Goal: Task Accomplishment & Management: Complete application form

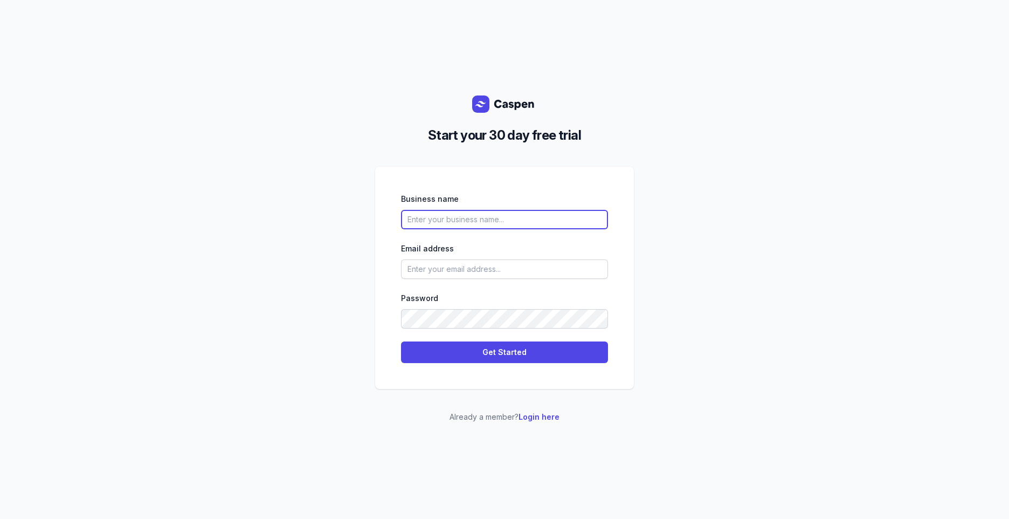
click at [461, 221] on input "text" at bounding box center [504, 219] width 207 height 19
type input "o"
type input "OMPC PHYSIOTHERAPY CENTRE"
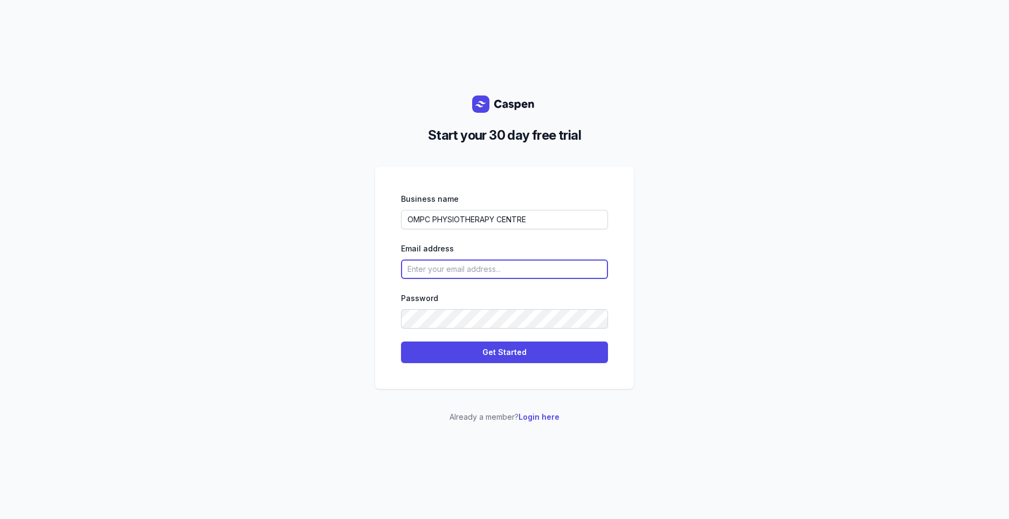
click at [422, 264] on input "email" at bounding box center [504, 268] width 207 height 19
type input "[EMAIL_ADDRESS][DOMAIN_NAME]"
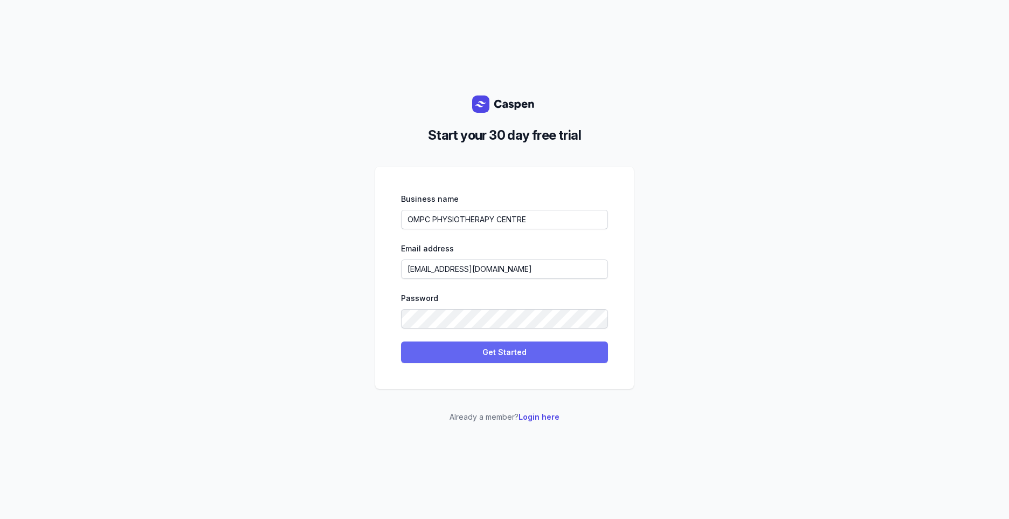
click at [552, 349] on span "Get Started" at bounding box center [505, 352] width 194 height 13
select select
select select "IN"
select select "[GEOGRAPHIC_DATA]/[GEOGRAPHIC_DATA]"
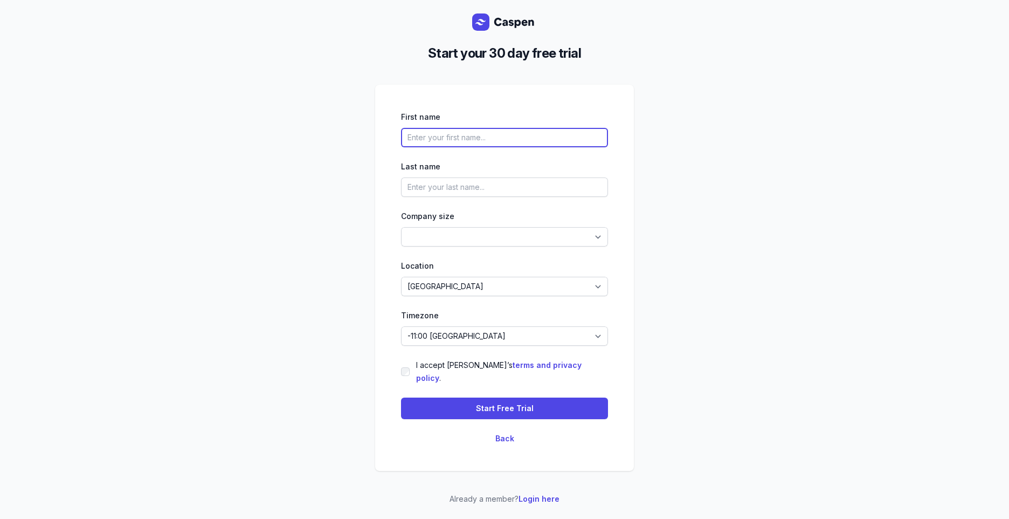
click at [533, 146] on input "text" at bounding box center [504, 137] width 207 height 19
type input "chandan"
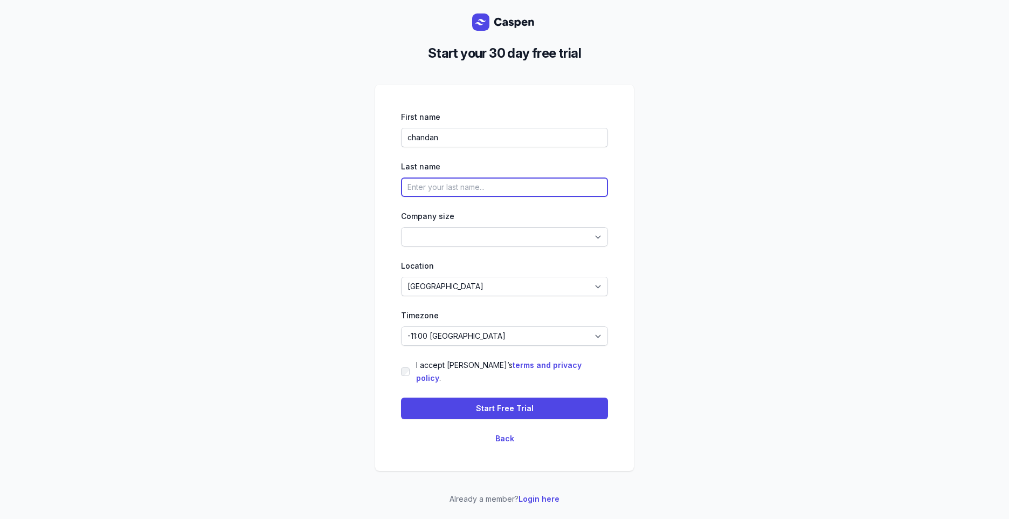
click at [421, 197] on input "text" at bounding box center [504, 186] width 207 height 19
type input "kumar"
